Goal: Information Seeking & Learning: Learn about a topic

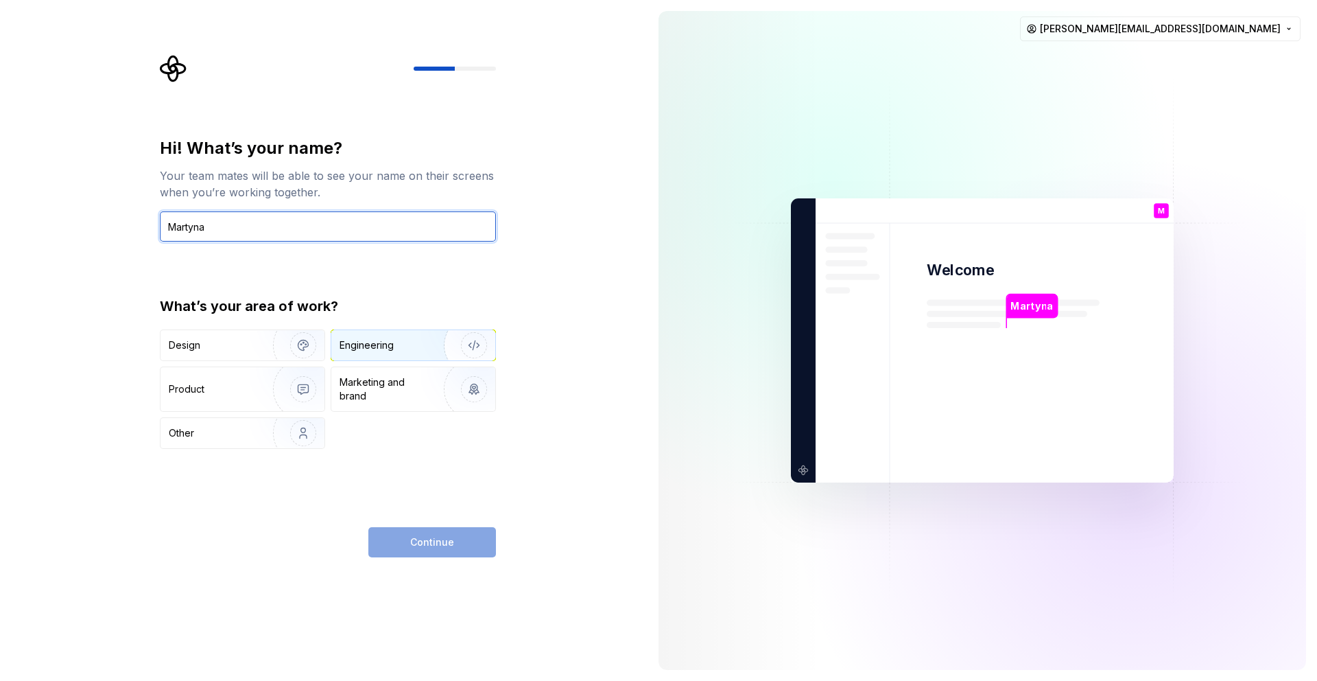
type input "Martyna"
click at [373, 340] on div "Engineering" at bounding box center [367, 345] width 54 height 14
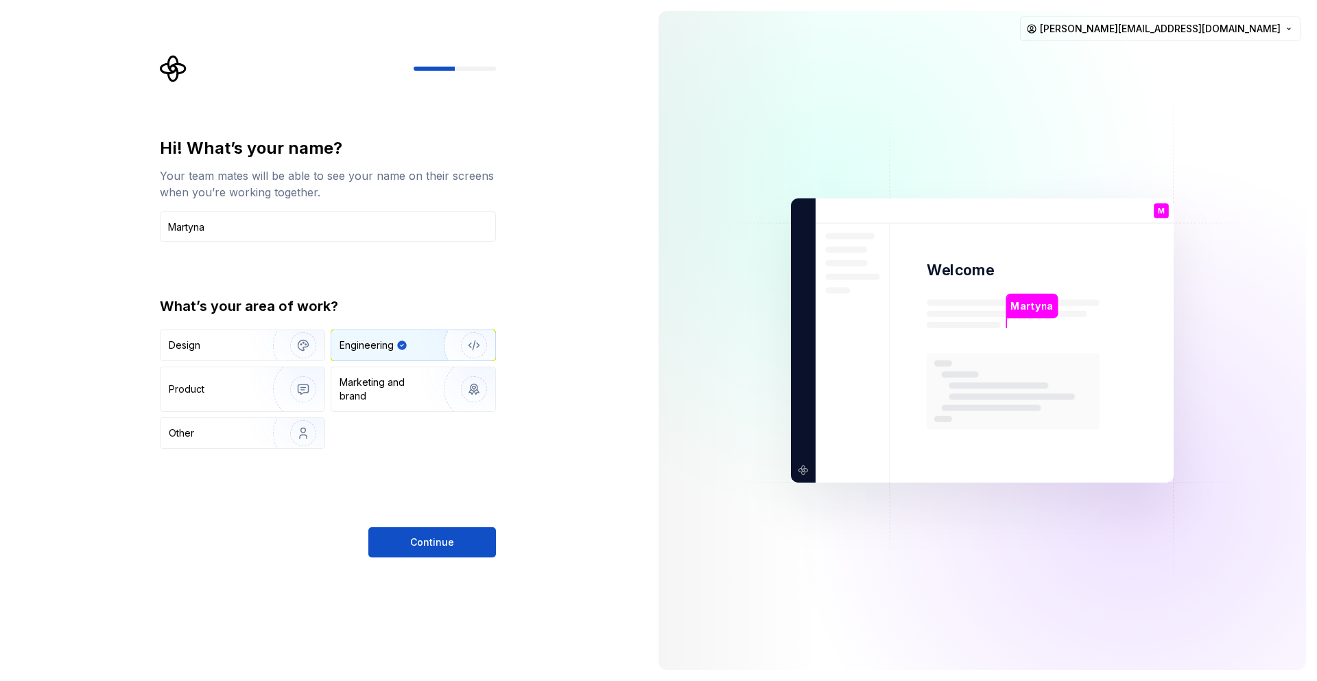
click at [449, 541] on span "Continue" at bounding box center [432, 542] width 44 height 14
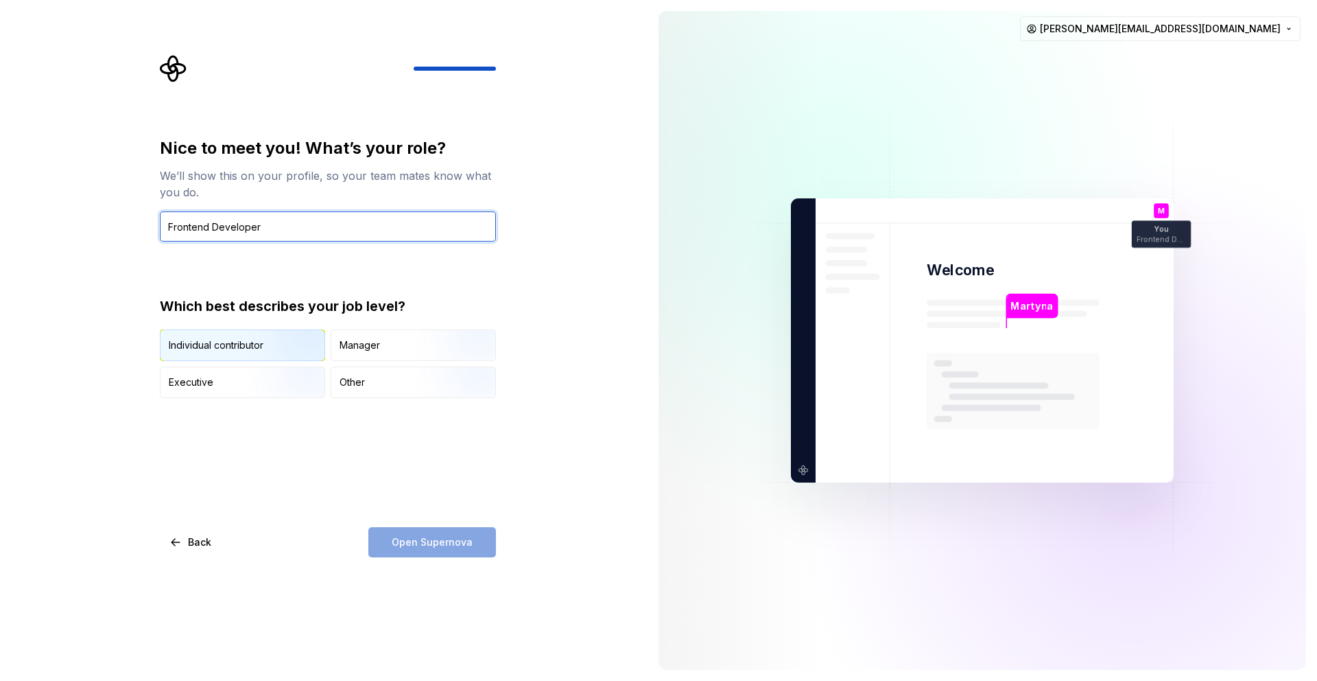
type input "Frontend Developer"
click at [209, 354] on div "Individual contributor" at bounding box center [243, 345] width 164 height 30
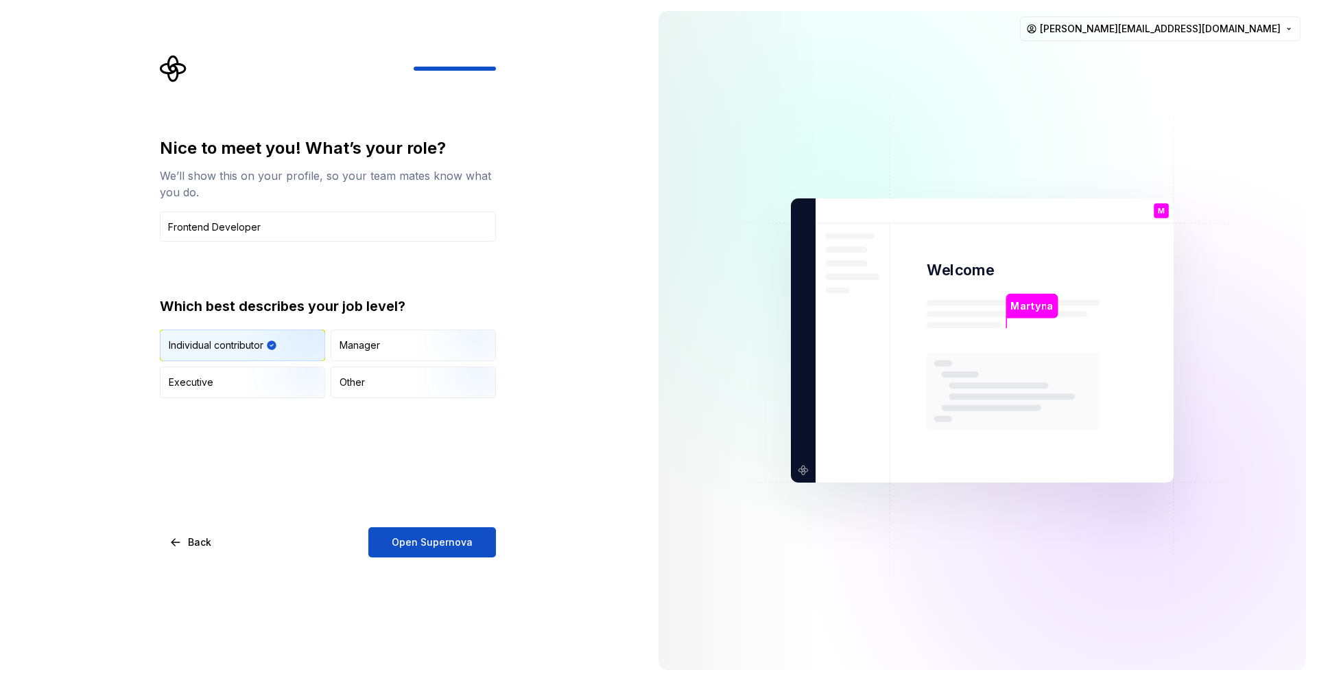
click at [408, 547] on span "Open Supernova" at bounding box center [432, 542] width 81 height 14
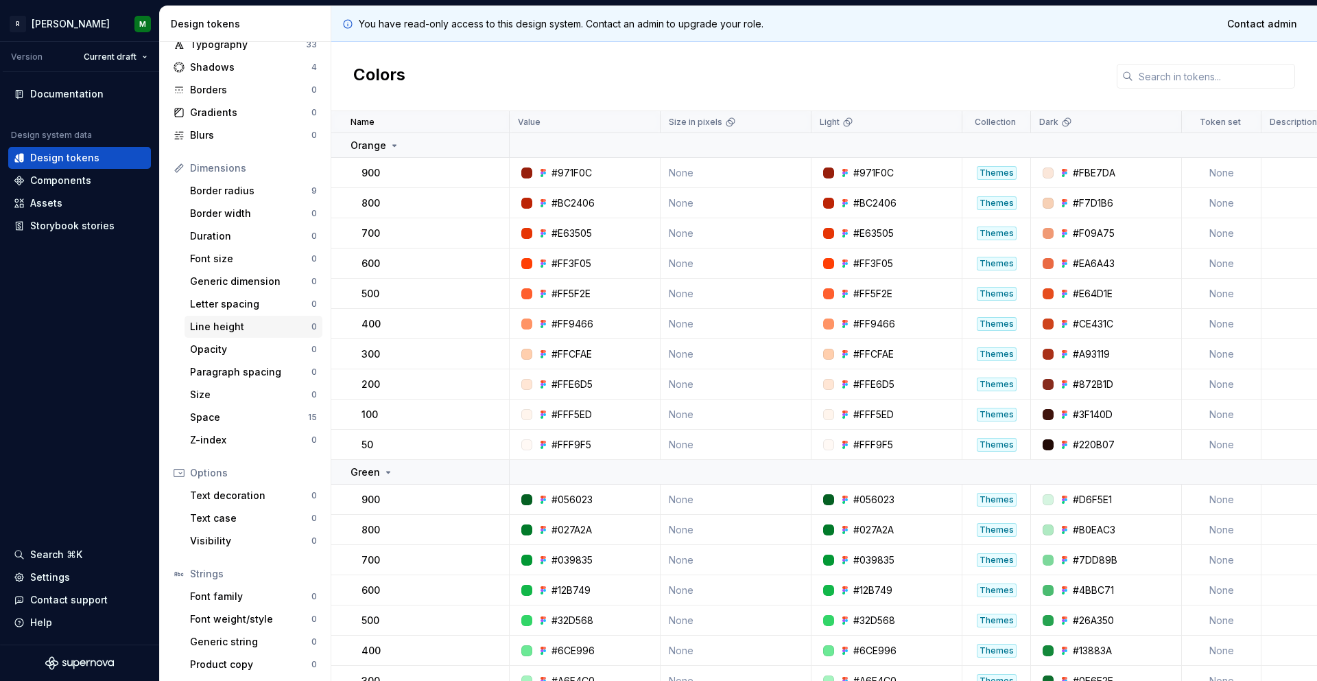
scroll to position [71, 0]
click at [73, 182] on div "Components" at bounding box center [60, 181] width 61 height 14
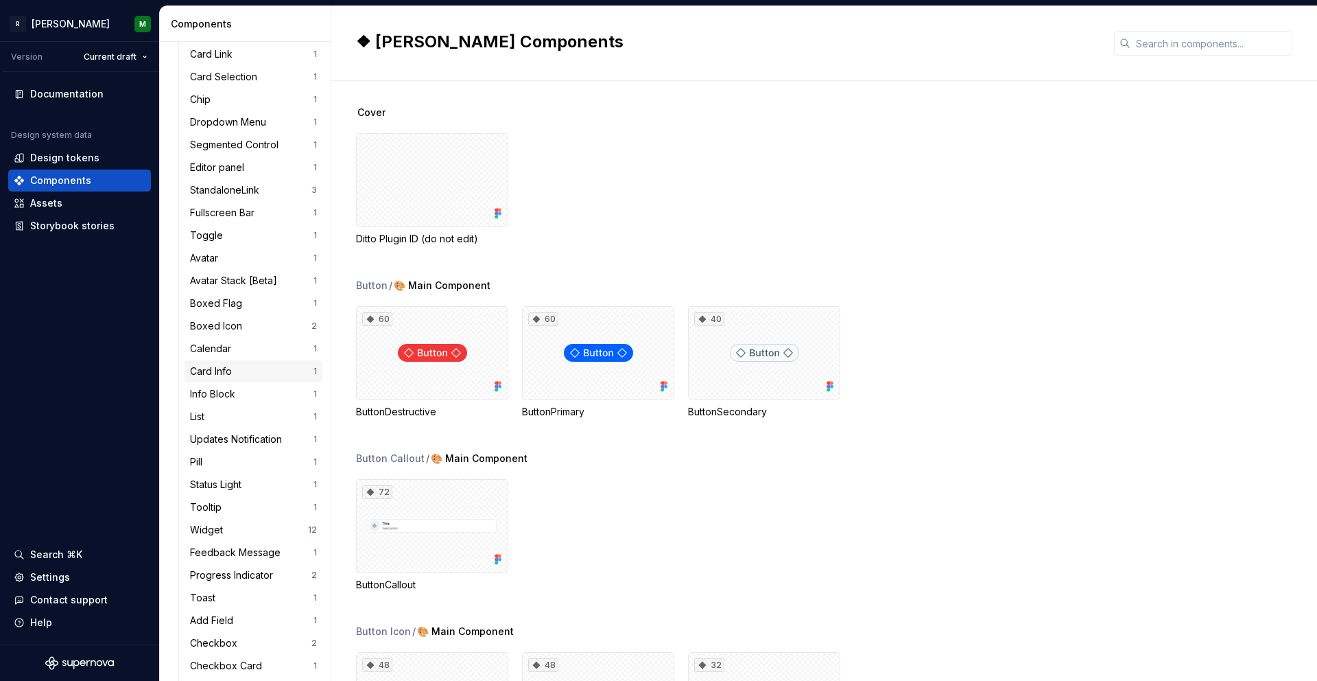
scroll to position [241, 0]
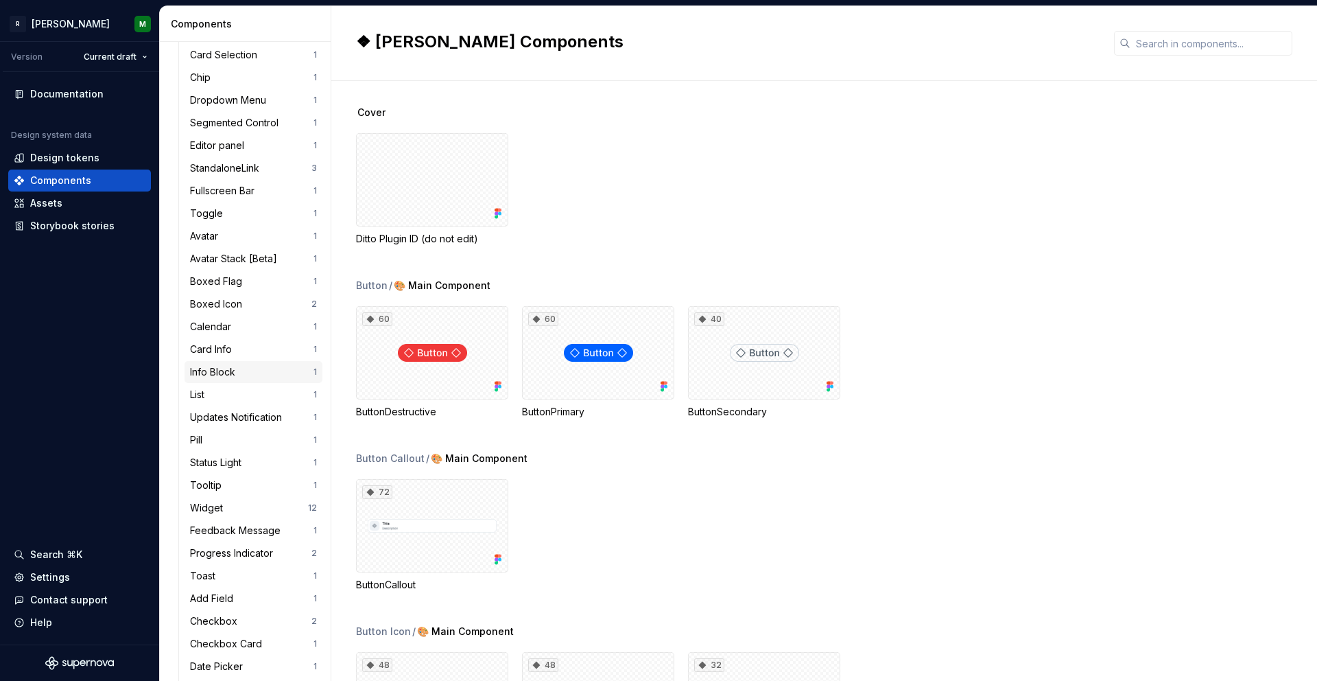
click at [258, 372] on div "Info Block" at bounding box center [251, 372] width 123 height 14
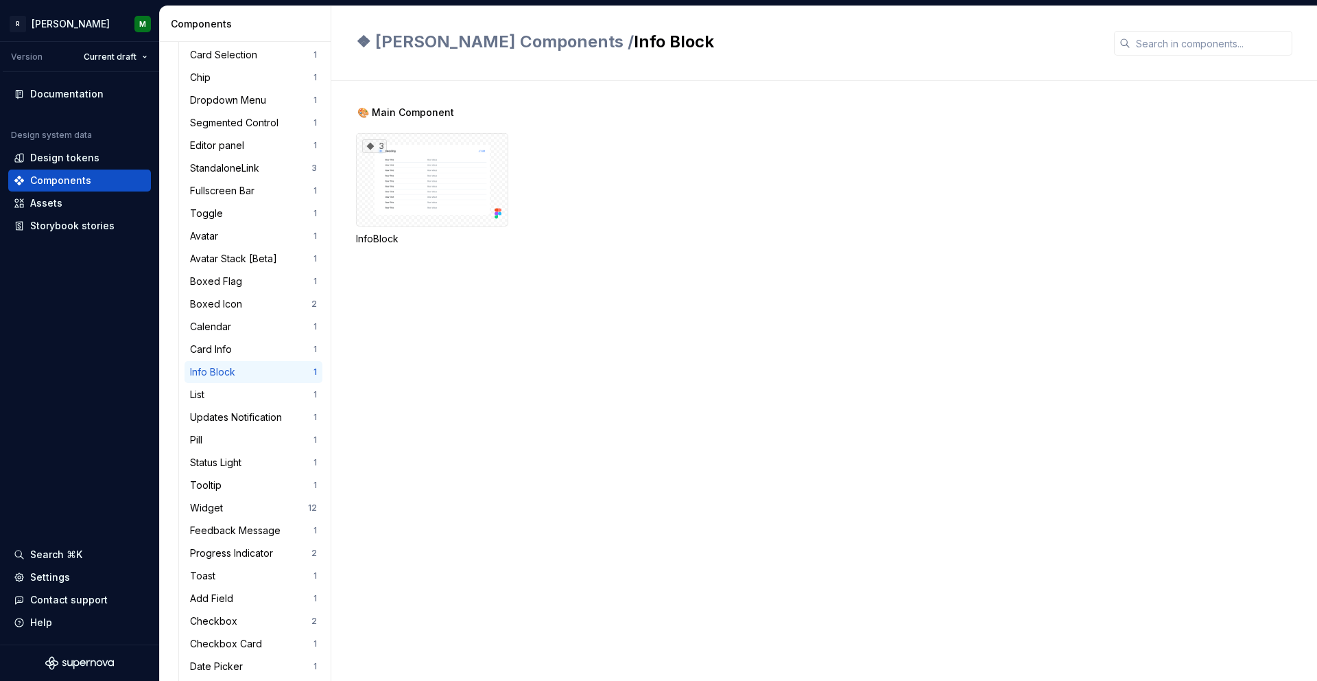
click at [458, 198] on div "3" at bounding box center [432, 179] width 152 height 93
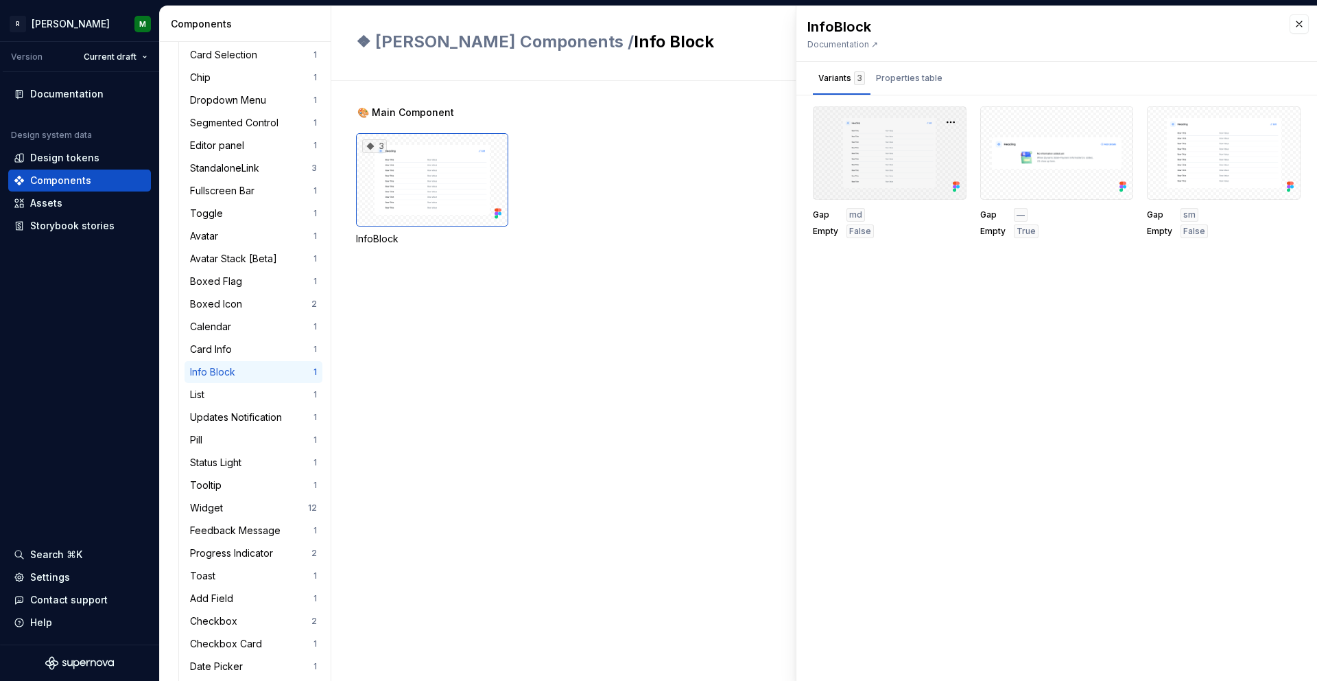
click at [884, 164] on div at bounding box center [890, 152] width 154 height 93
click at [884, 163] on div at bounding box center [890, 152] width 154 height 93
click at [897, 196] on div at bounding box center [890, 152] width 154 height 93
click at [904, 213] on div "Gap md Empty False" at bounding box center [890, 223] width 154 height 30
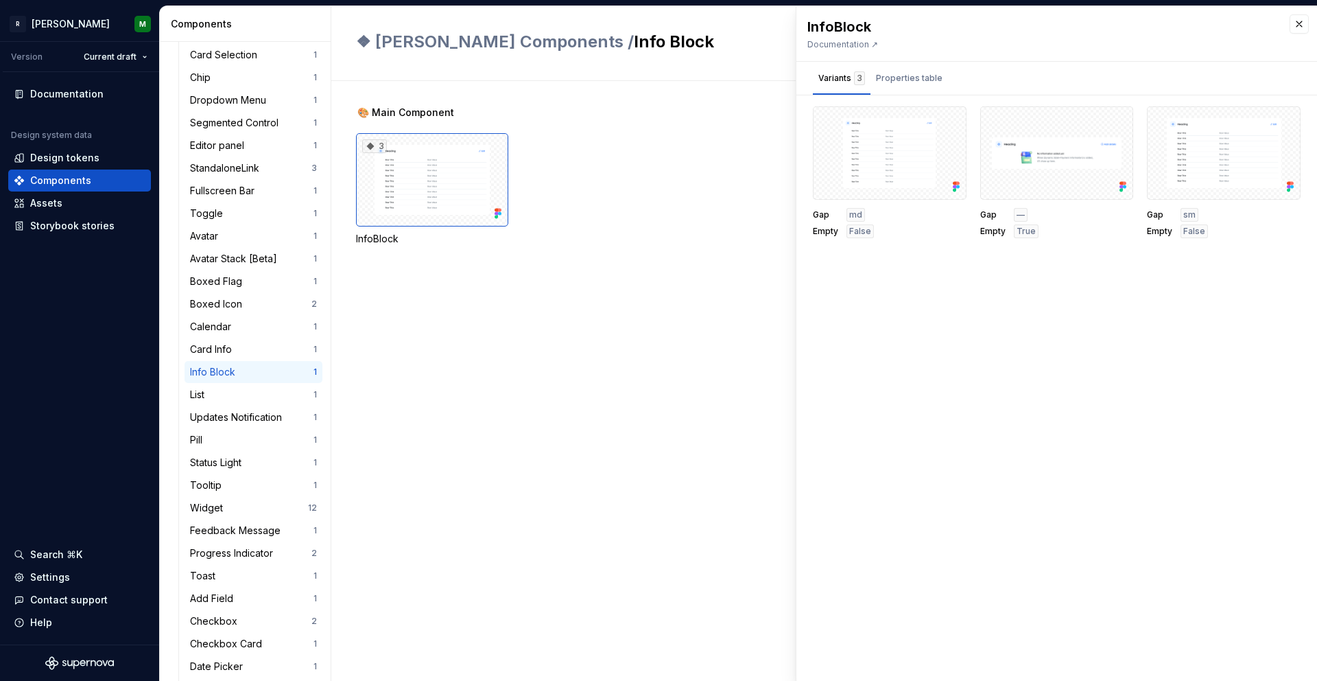
click at [877, 44] on div "Documentation ↗" at bounding box center [1041, 44] width 469 height 11
click at [906, 78] on div "Properties table" at bounding box center [909, 78] width 67 height 14
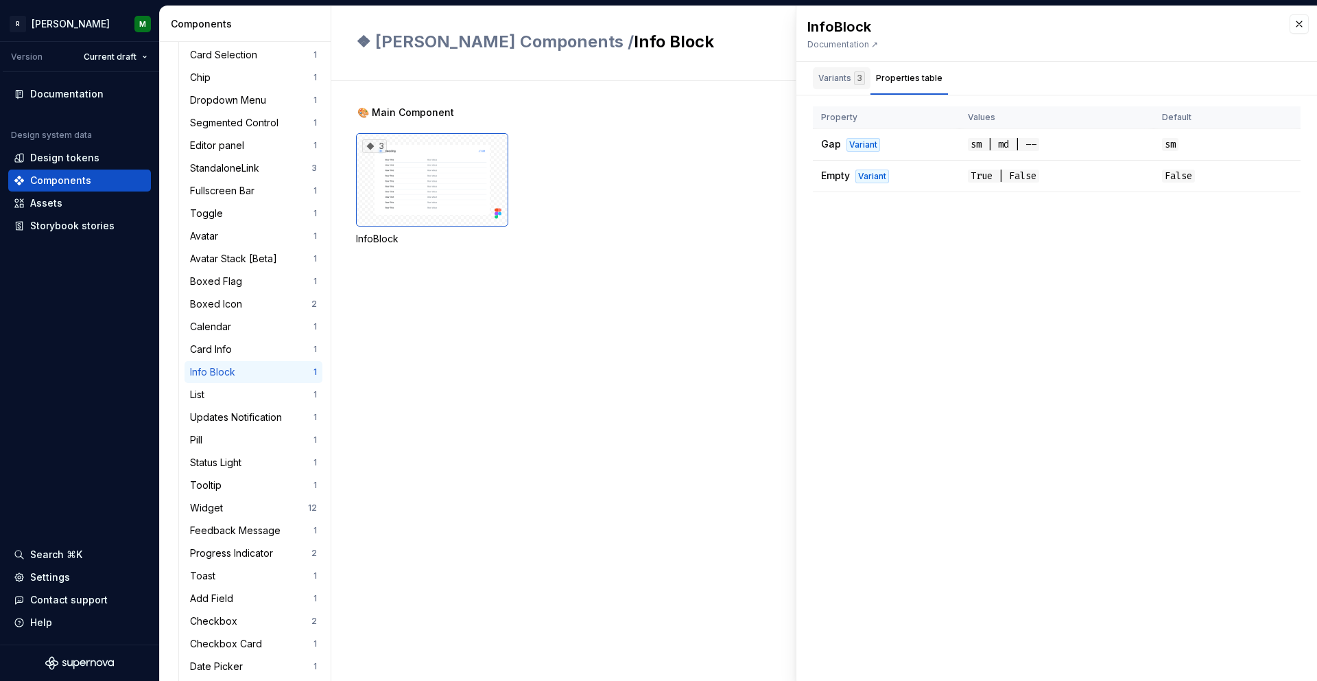
click at [855, 86] on div "Variants 3" at bounding box center [842, 78] width 58 height 22
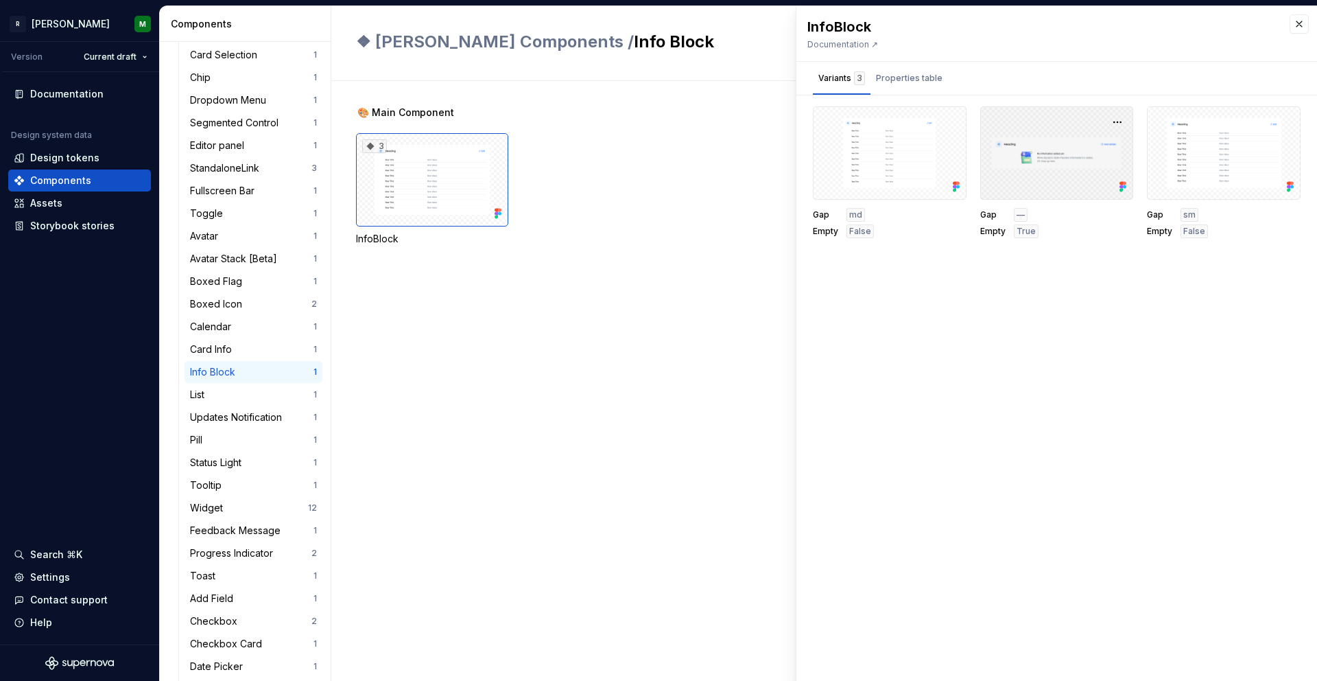
click at [1047, 161] on div at bounding box center [1057, 152] width 154 height 93
click at [855, 167] on div at bounding box center [890, 152] width 154 height 93
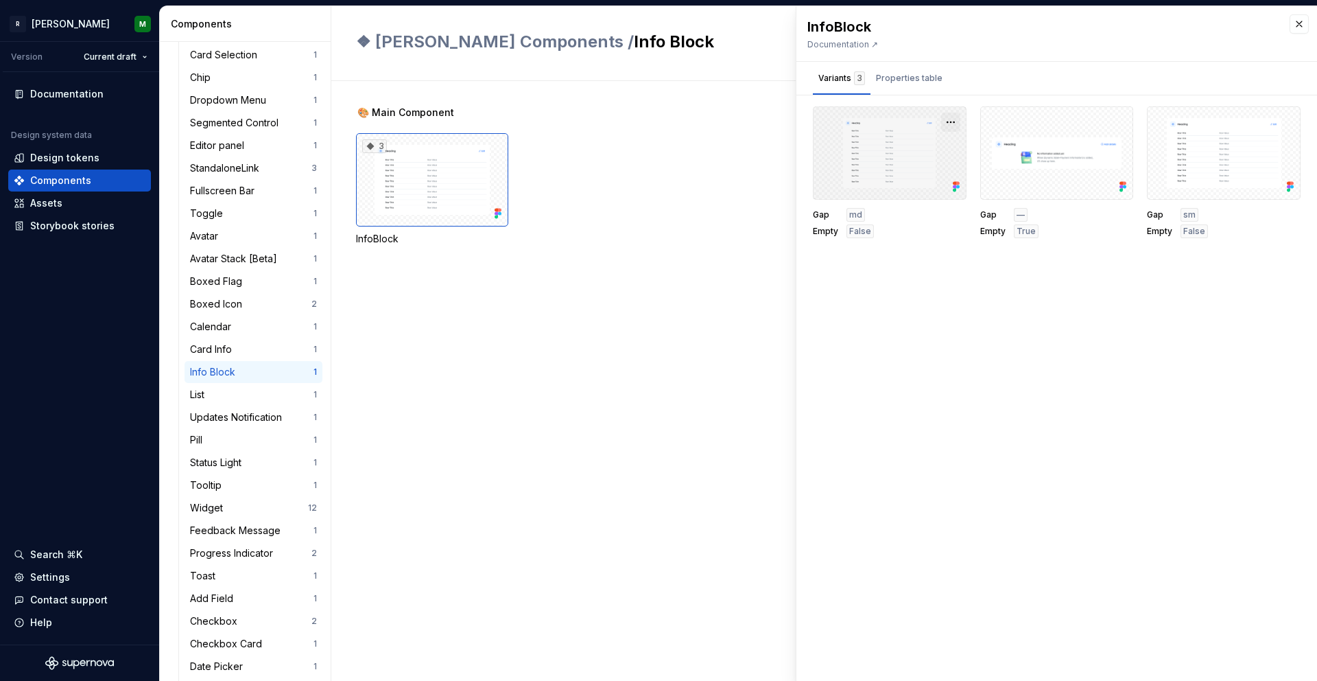
click at [949, 121] on button "button" at bounding box center [950, 122] width 19 height 19
click at [921, 275] on div "InfoBlock Documentation ↗ Variants 3 Properties table Gap md Empty False Gap ––…" at bounding box center [1057, 343] width 521 height 674
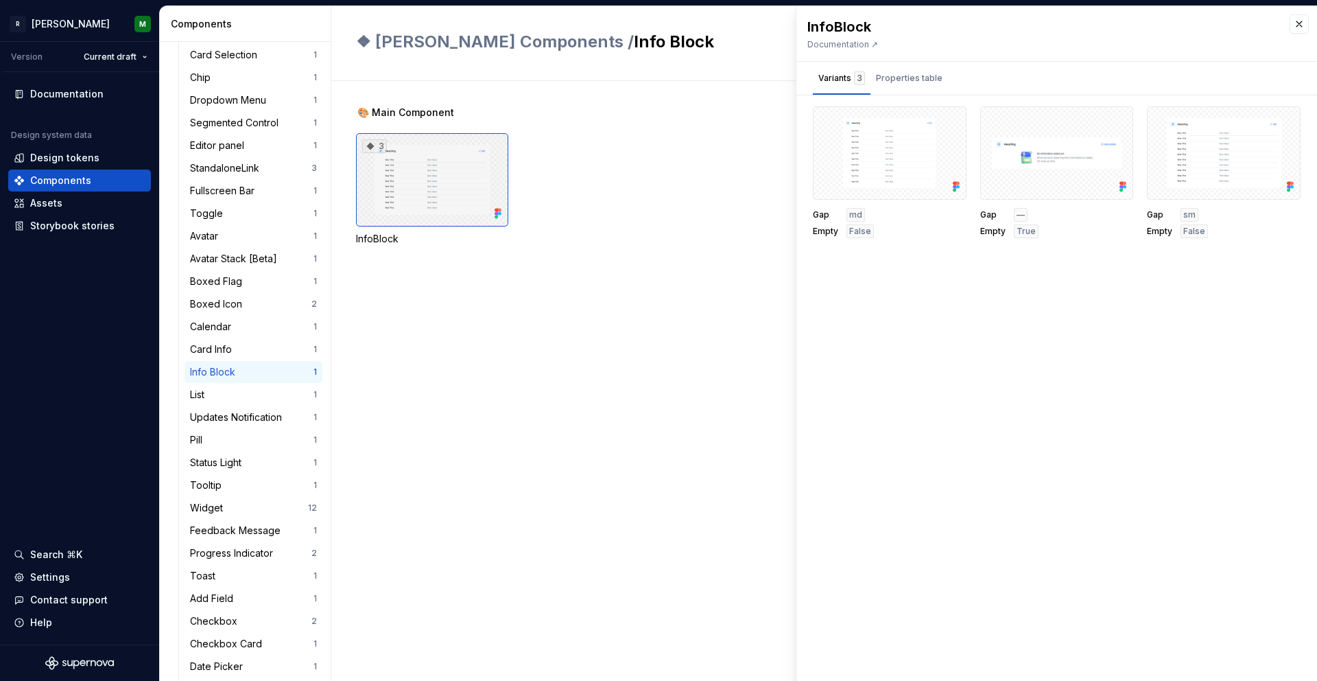
click at [407, 171] on div "3" at bounding box center [432, 179] width 152 height 93
click at [404, 172] on div "3" at bounding box center [432, 179] width 152 height 93
click at [624, 180] on div "3 InfoBlock" at bounding box center [836, 189] width 961 height 113
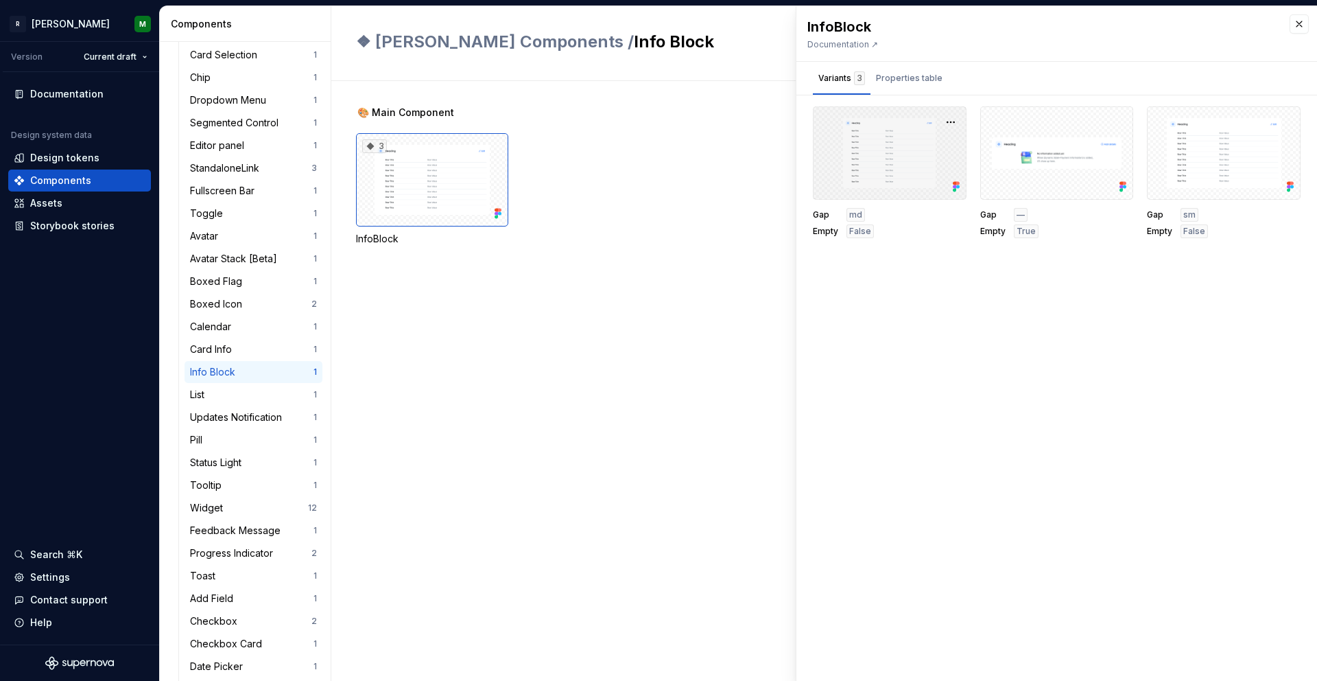
click at [510, 239] on div "3 InfoBlock" at bounding box center [836, 189] width 961 height 113
click at [388, 237] on div "InfoBlock" at bounding box center [432, 239] width 152 height 14
